Goal: Communication & Community: Answer question/provide support

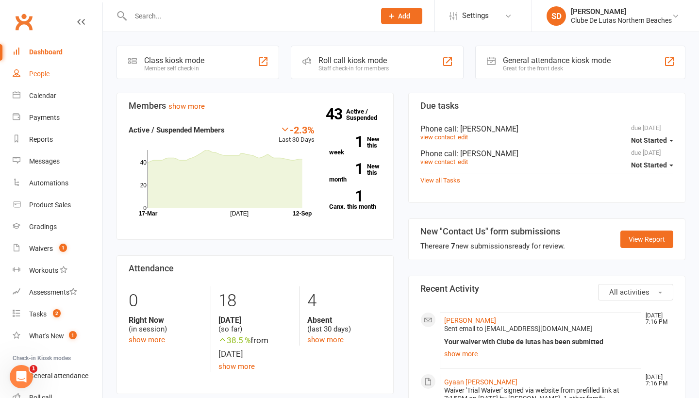
click at [34, 83] on link "People" at bounding box center [58, 74] width 90 height 22
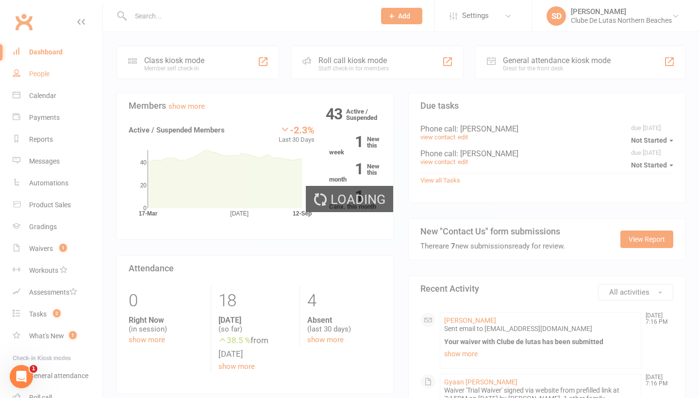
select select "100"
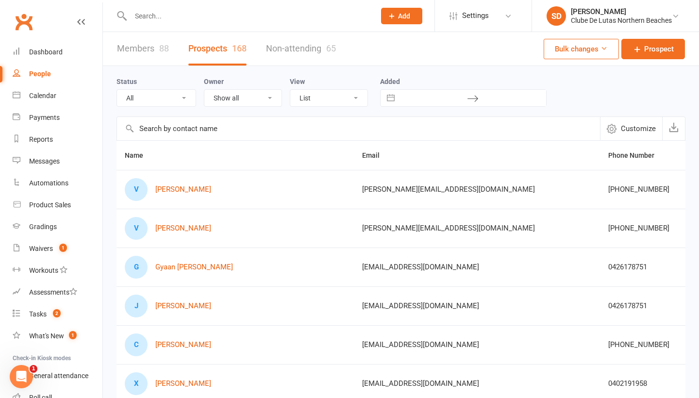
scroll to position [0, 21]
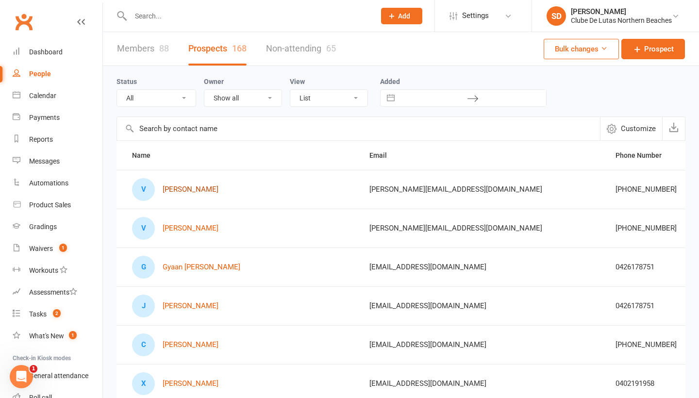
click at [177, 185] on link "Vivian Li" at bounding box center [191, 189] width 56 height 8
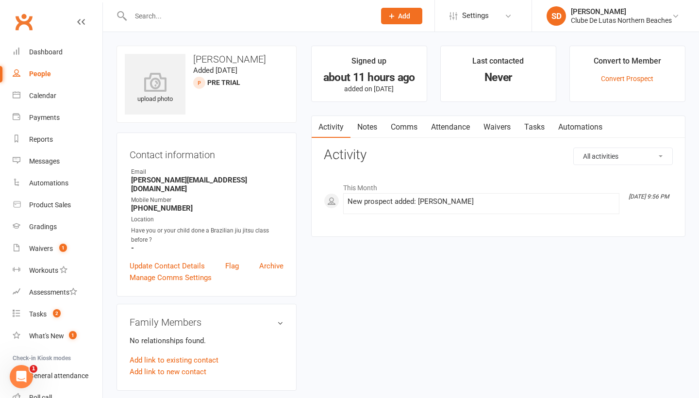
select select "100"
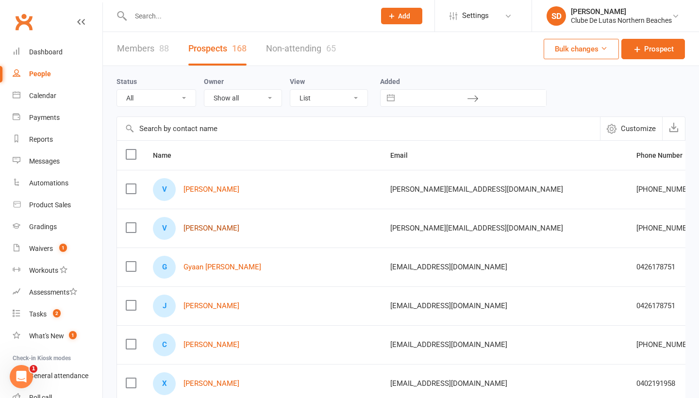
click at [202, 229] on link "Vivian Li" at bounding box center [211, 228] width 56 height 8
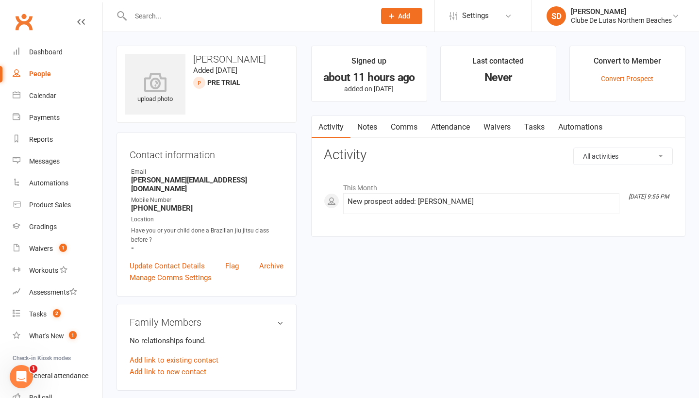
select select "100"
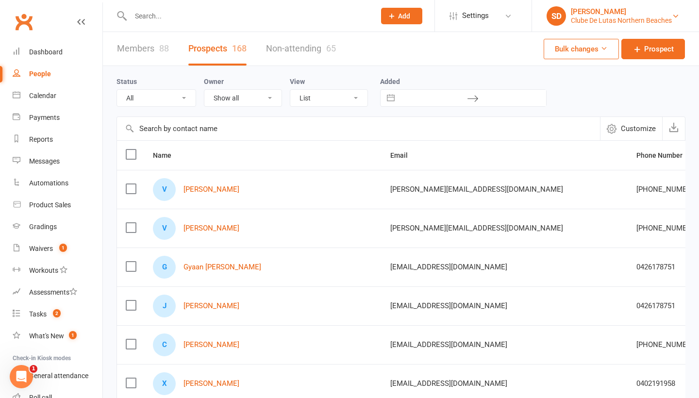
click at [634, 7] on div "[PERSON_NAME]" at bounding box center [621, 11] width 101 height 9
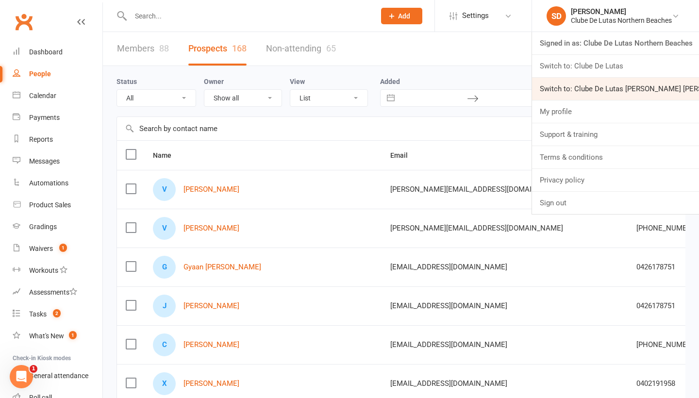
click at [596, 84] on link "Switch to: Clube De Lutas Rouse Hill" at bounding box center [615, 89] width 167 height 22
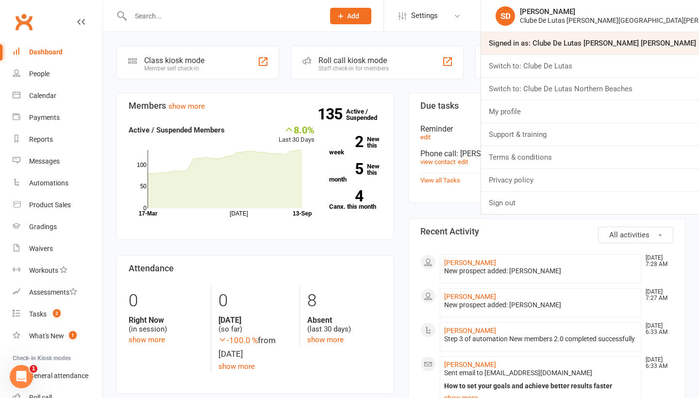
click at [656, 42] on link "Signed in as: Clube De Lutas [PERSON_NAME] [PERSON_NAME]" at bounding box center [590, 43] width 218 height 22
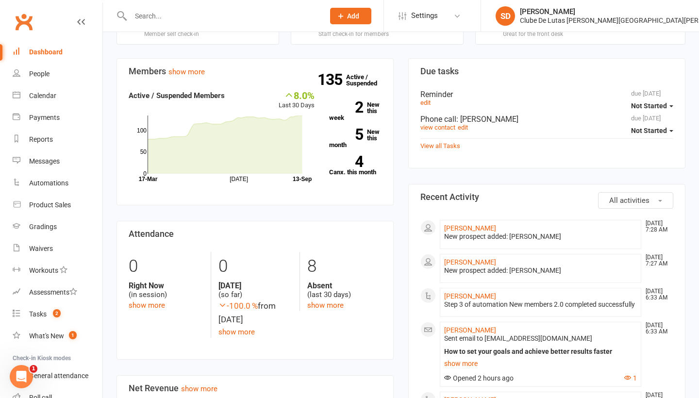
scroll to position [34, 0]
click at [644, 25] on link "SD [PERSON_NAME] Clube [PERSON_NAME] [PERSON_NAME] [PERSON_NAME]" at bounding box center [590, 15] width 189 height 19
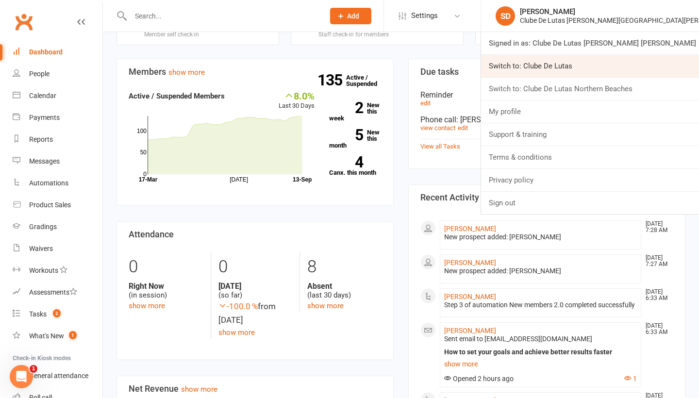
click at [633, 65] on link "Switch to: Clube De Lutas" at bounding box center [590, 66] width 218 height 22
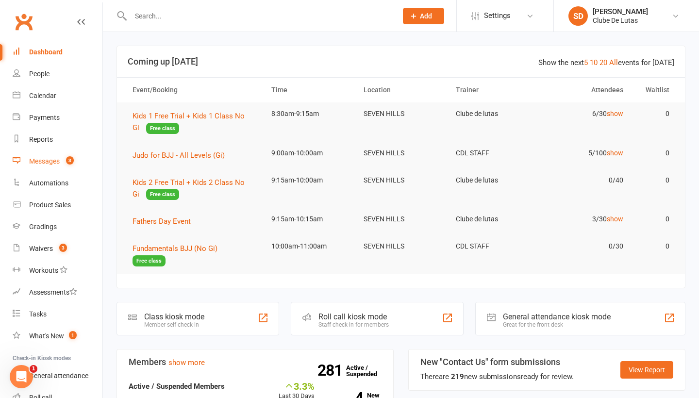
click at [50, 161] on div "Messages" at bounding box center [44, 161] width 31 height 8
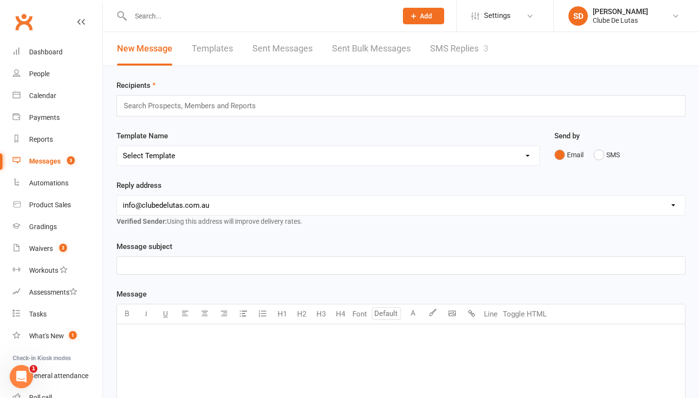
click at [461, 49] on link "SMS Replies 3" at bounding box center [459, 48] width 58 height 33
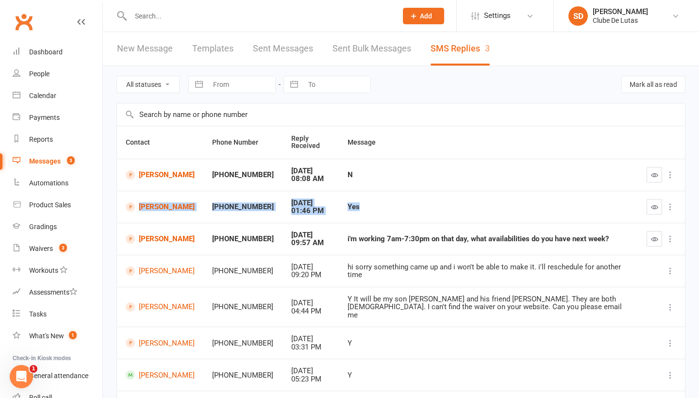
drag, startPoint x: 494, startPoint y: 207, endPoint x: 674, endPoint y: 158, distance: 186.6
click at [674, 159] on tbody "Daniel Kim +61433433075 Sep 12, 2025 08:08 AM N Daniel Levett +61490185804 Sep …" at bounding box center [401, 323] width 568 height 329
